Goal: Book appointment/travel/reservation

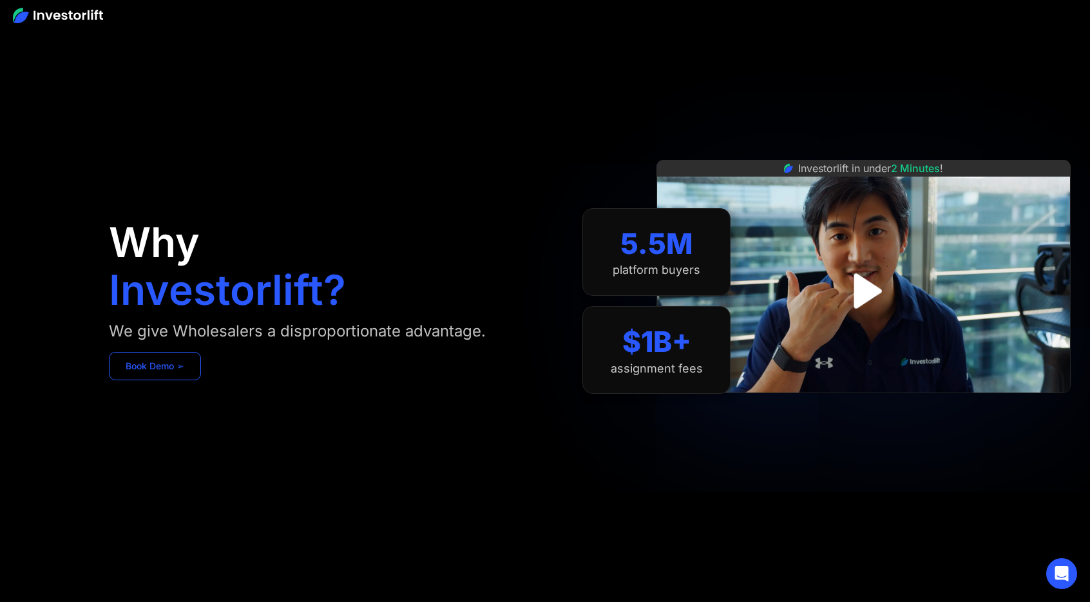
click at [193, 352] on link "Book Demo ➢" at bounding box center [155, 366] width 92 height 28
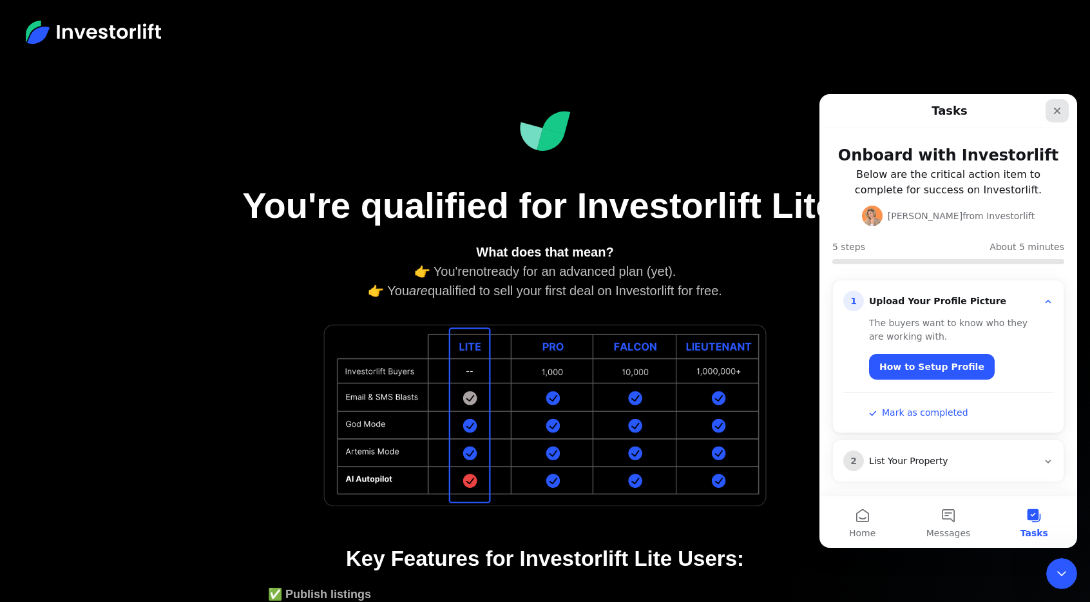
scroll to position [68, 0]
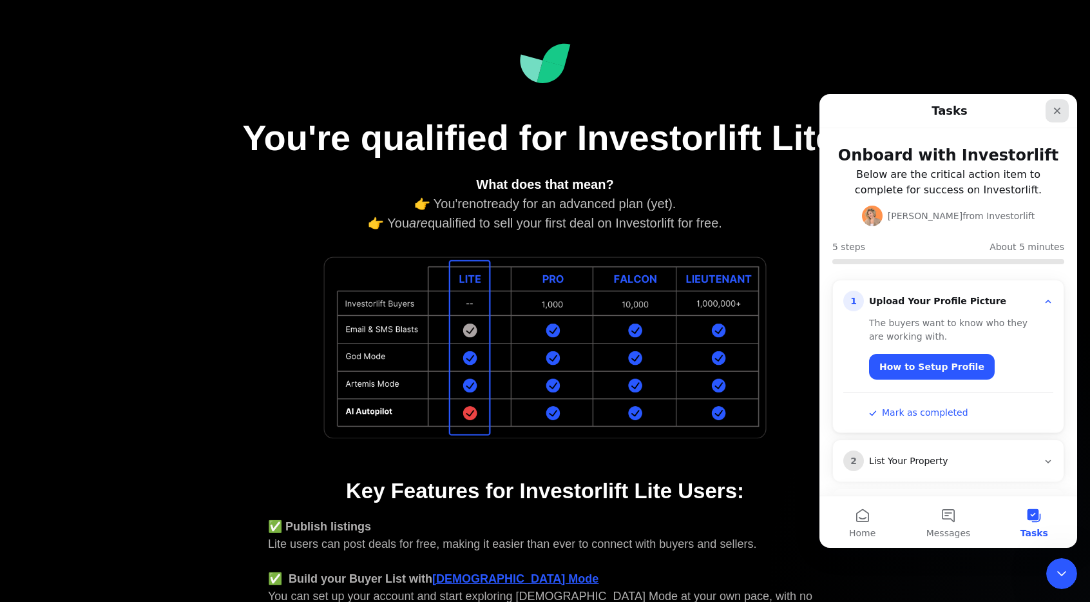
drag, startPoint x: 819, startPoint y: 94, endPoint x: 1052, endPoint y: 109, distance: 233.6
click at [1052, 109] on icon "Close" at bounding box center [1057, 111] width 10 height 10
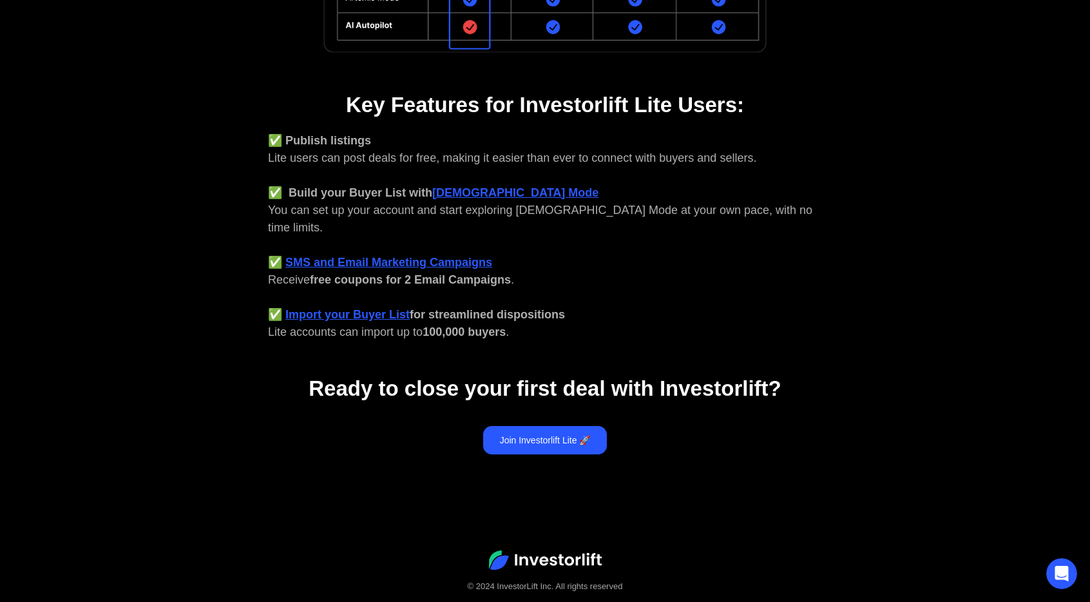
scroll to position [455, 0]
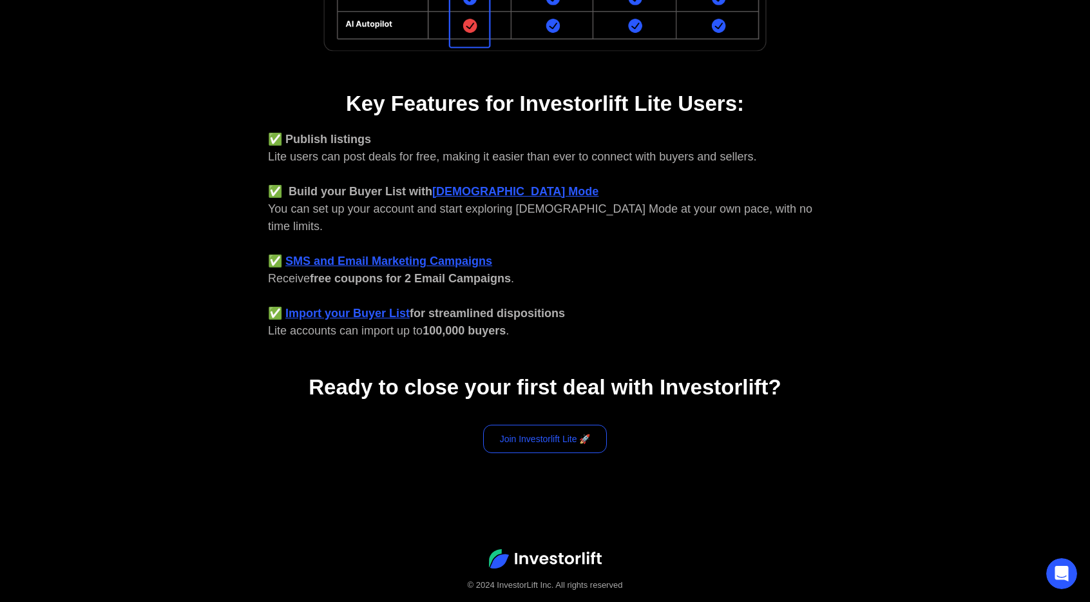
click at [527, 427] on link "Join Investorlift Lite 🚀" at bounding box center [545, 438] width 124 height 28
